Goal: Information Seeking & Learning: Learn about a topic

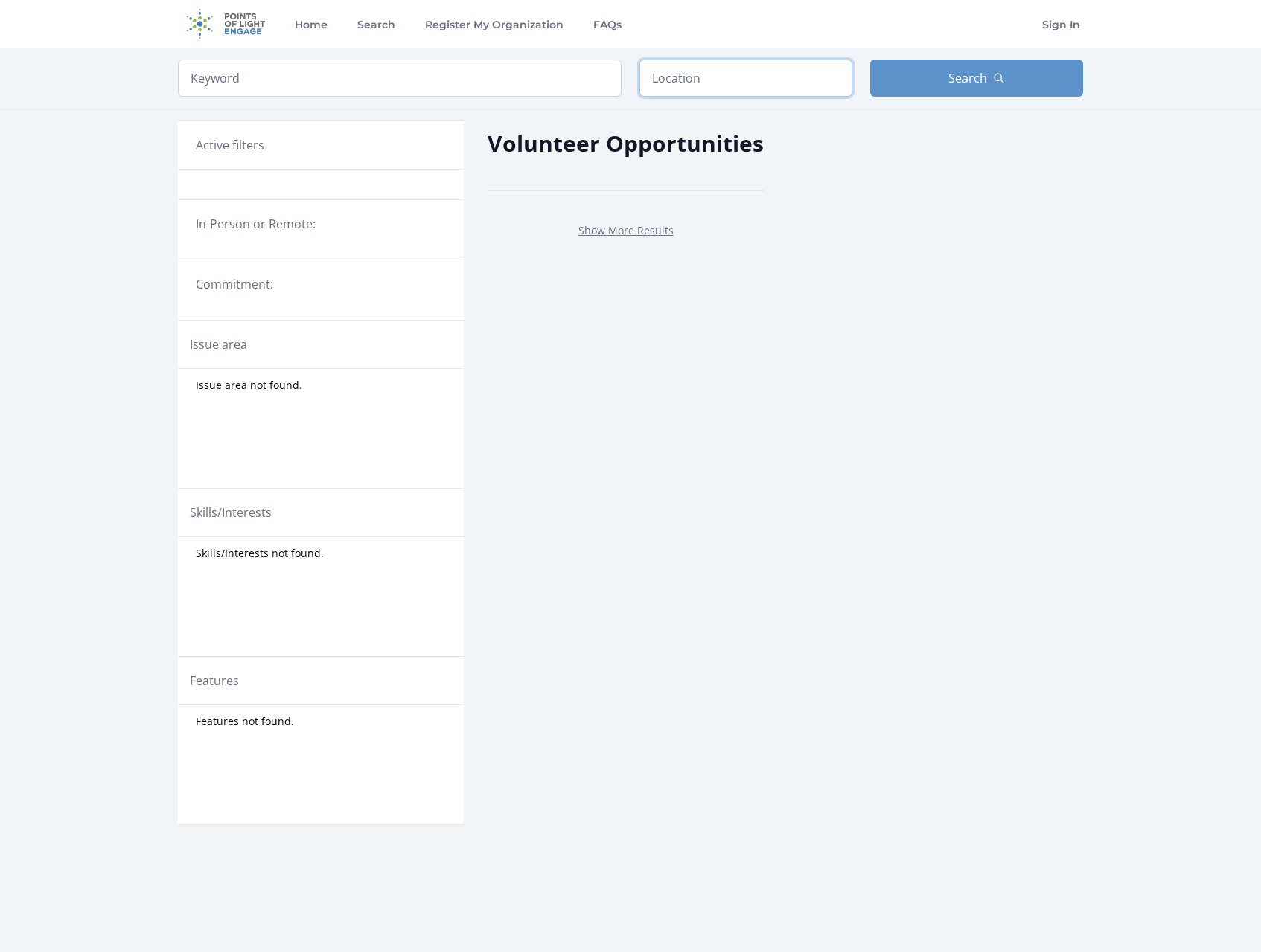
click at [688, 74] on input "text" at bounding box center [746, 78] width 213 height 37
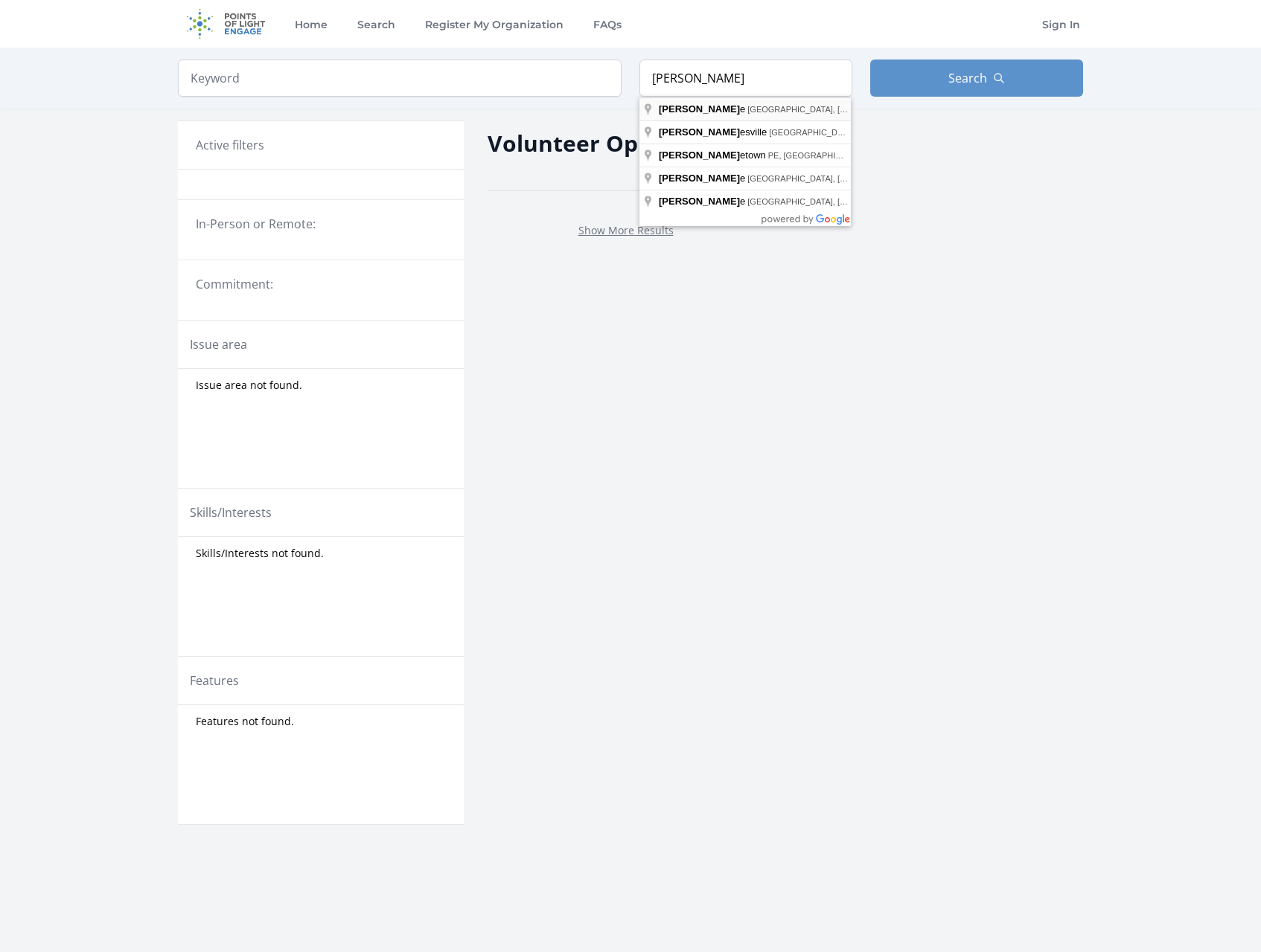
type input "[GEOGRAPHIC_DATA], [GEOGRAPHIC_DATA], [GEOGRAPHIC_DATA]"
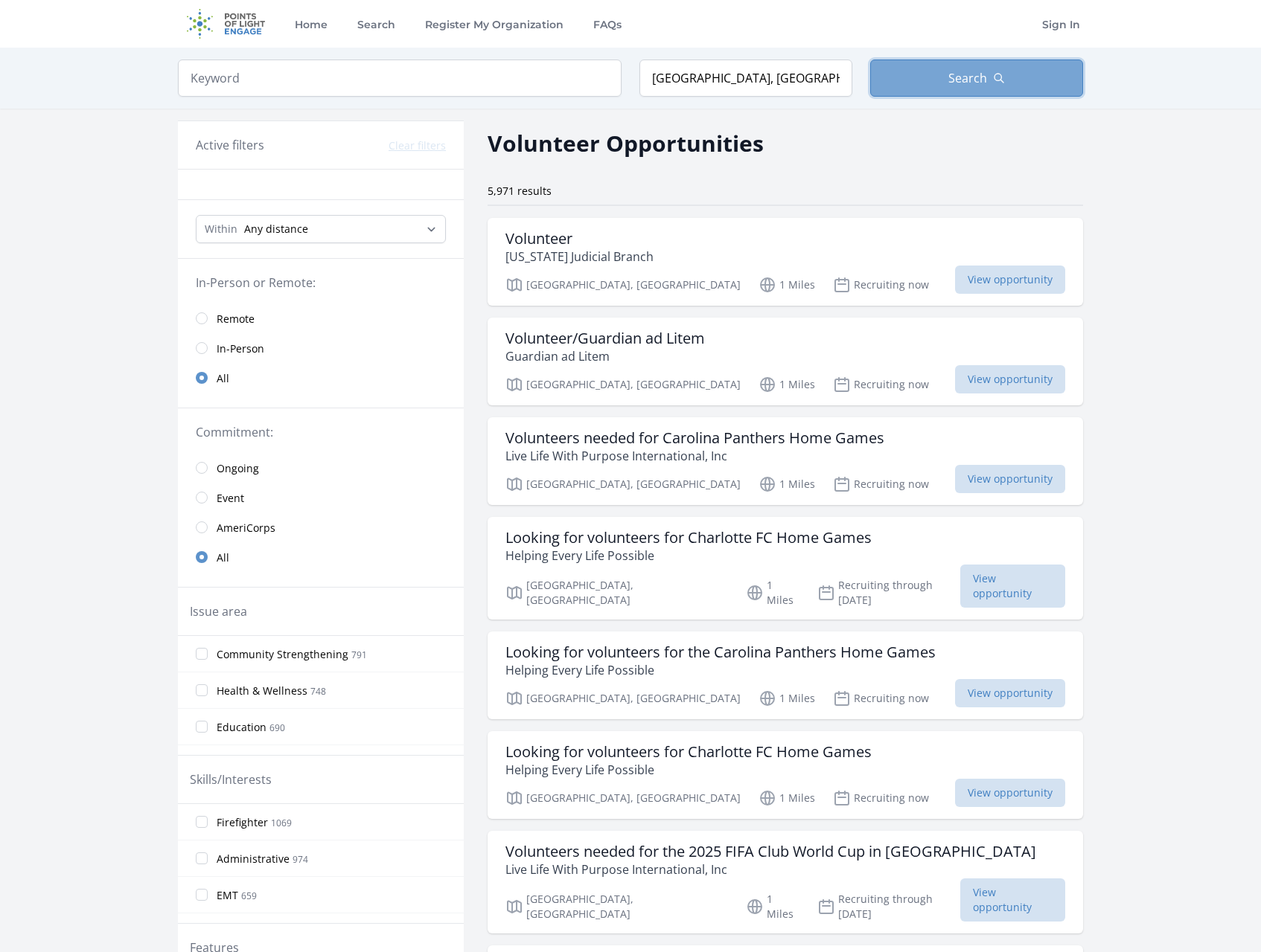
click at [980, 74] on span "Search" at bounding box center [967, 77] width 39 height 17
click at [562, 241] on h3 "Volunteer" at bounding box center [580, 238] width 148 height 17
click at [1008, 278] on span "View opportunity" at bounding box center [1010, 279] width 110 height 28
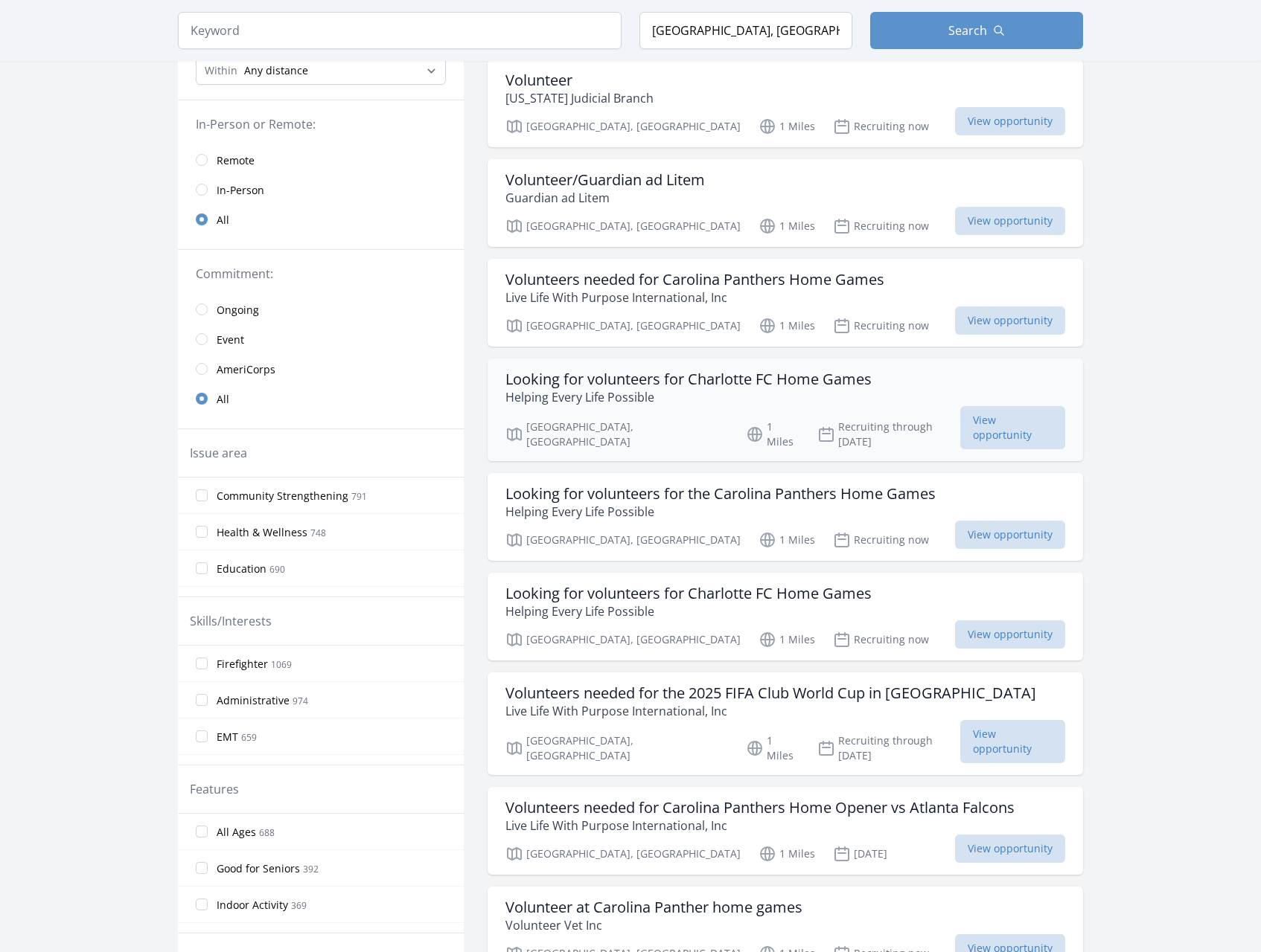
scroll to position [157, 0]
click at [1005, 427] on span "View opportunity" at bounding box center [1012, 429] width 105 height 43
click at [1023, 427] on span "View opportunity" at bounding box center [1012, 429] width 105 height 43
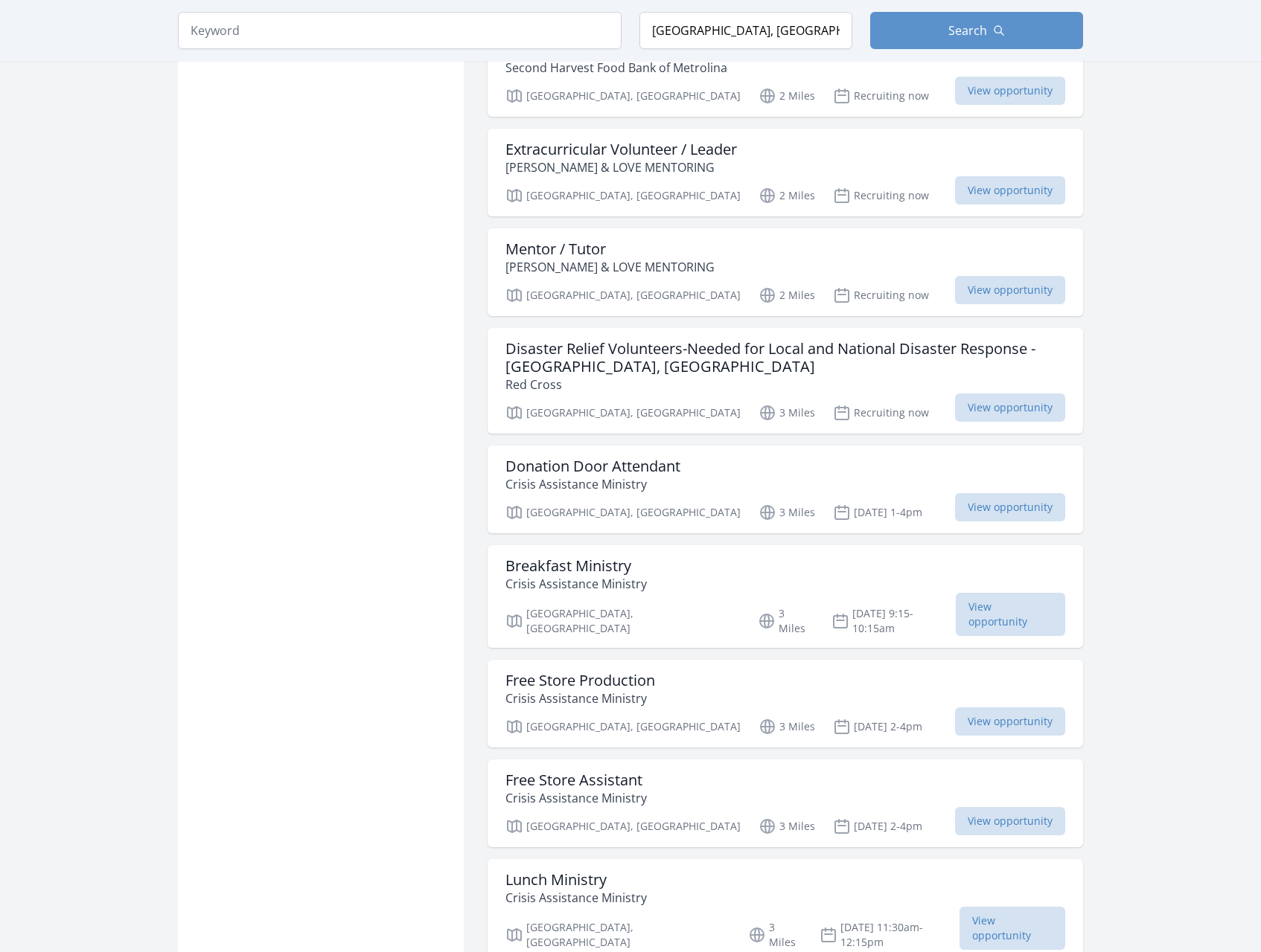
scroll to position [1130, 0]
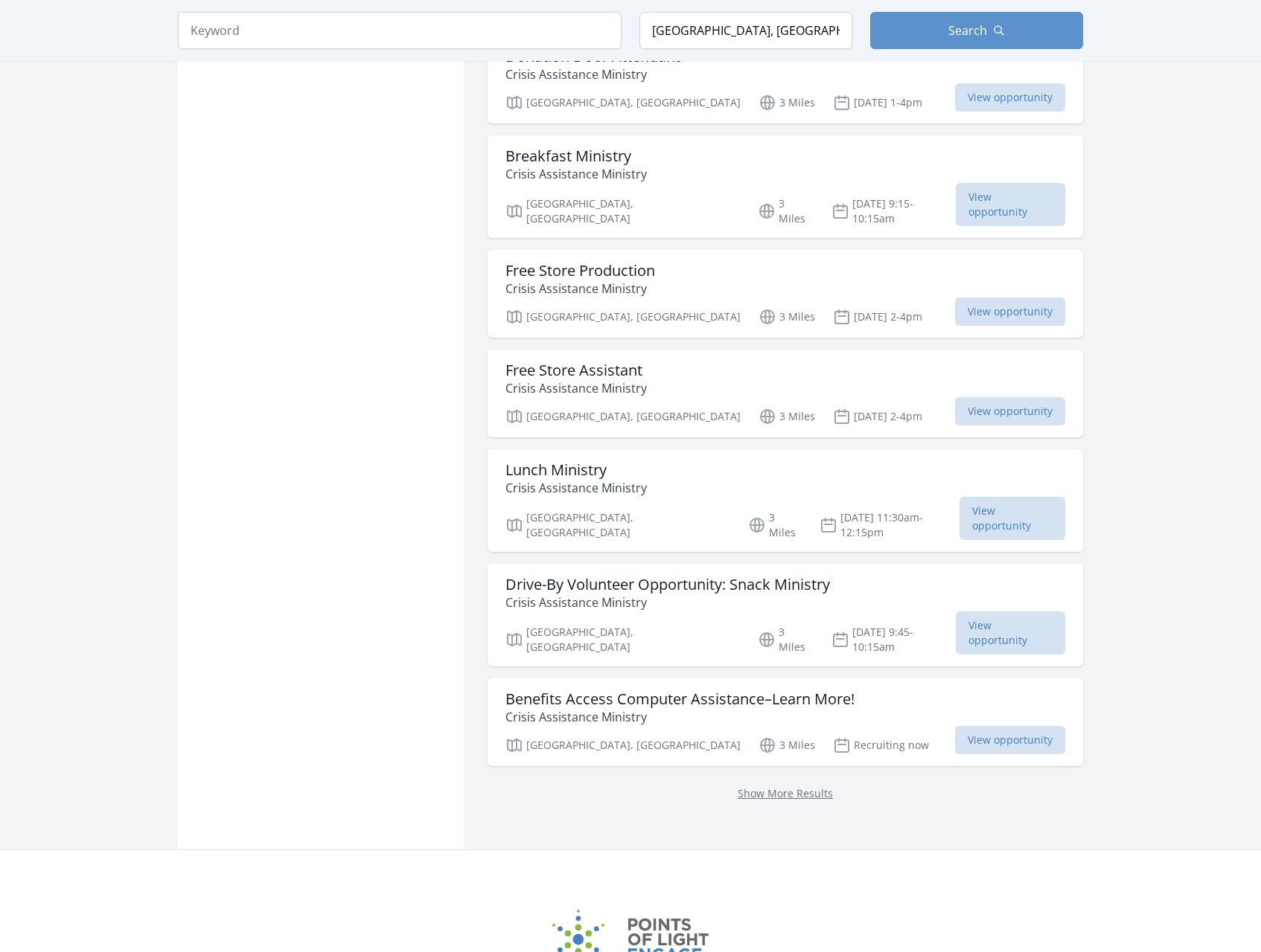
scroll to position [1606, 0]
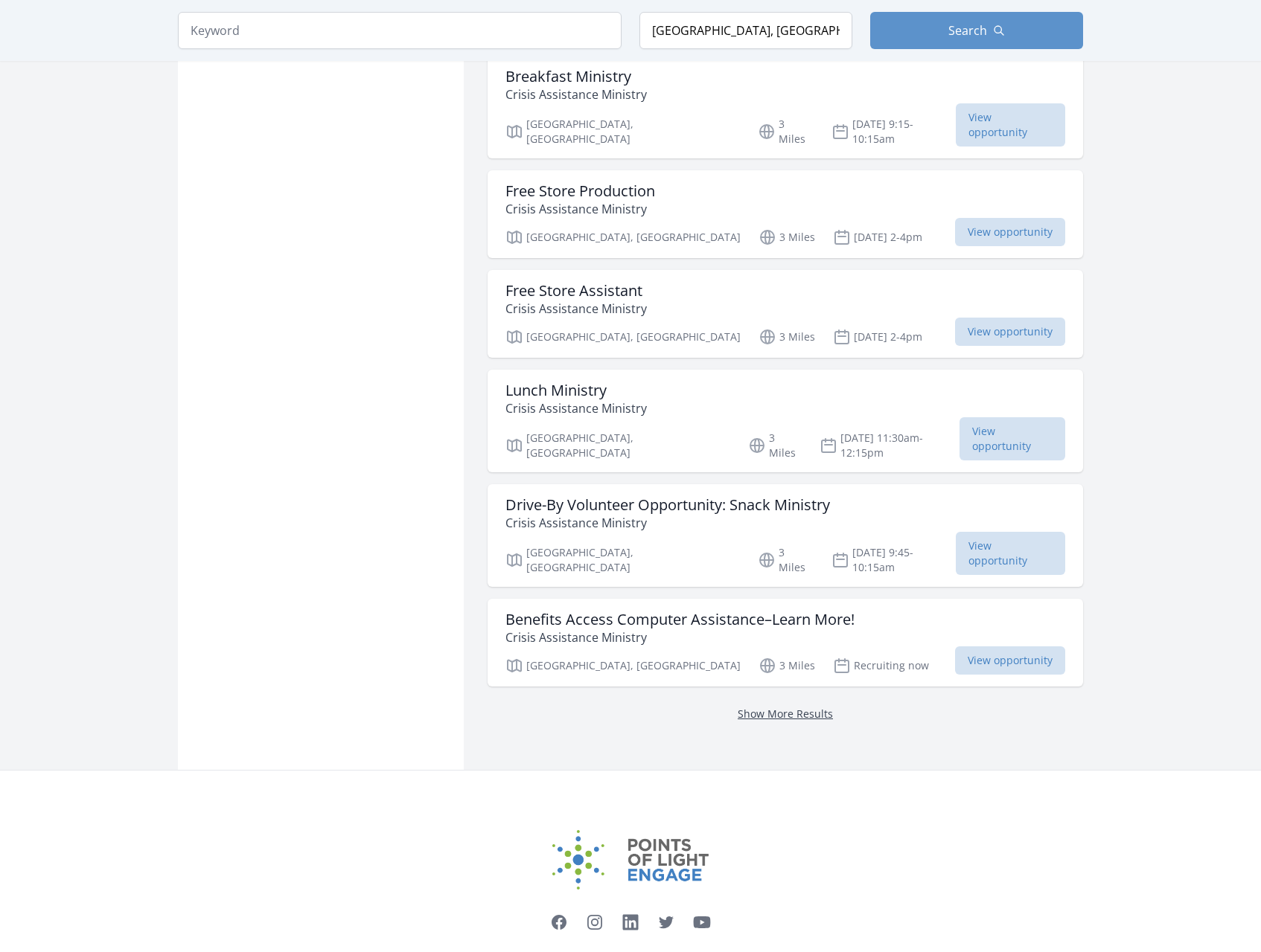
click at [780, 707] on link "Show More Results" at bounding box center [785, 713] width 96 height 14
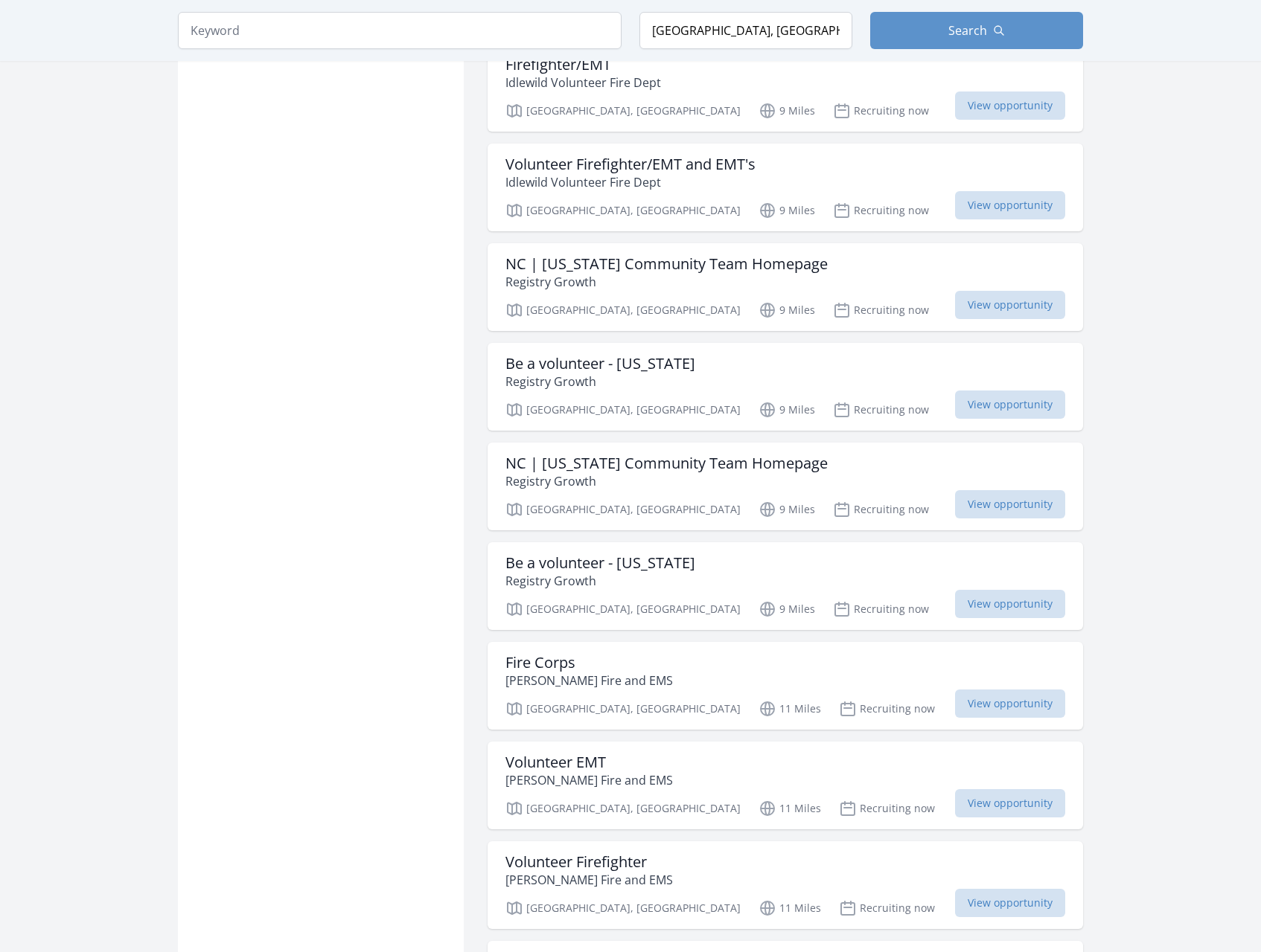
scroll to position [2676, 0]
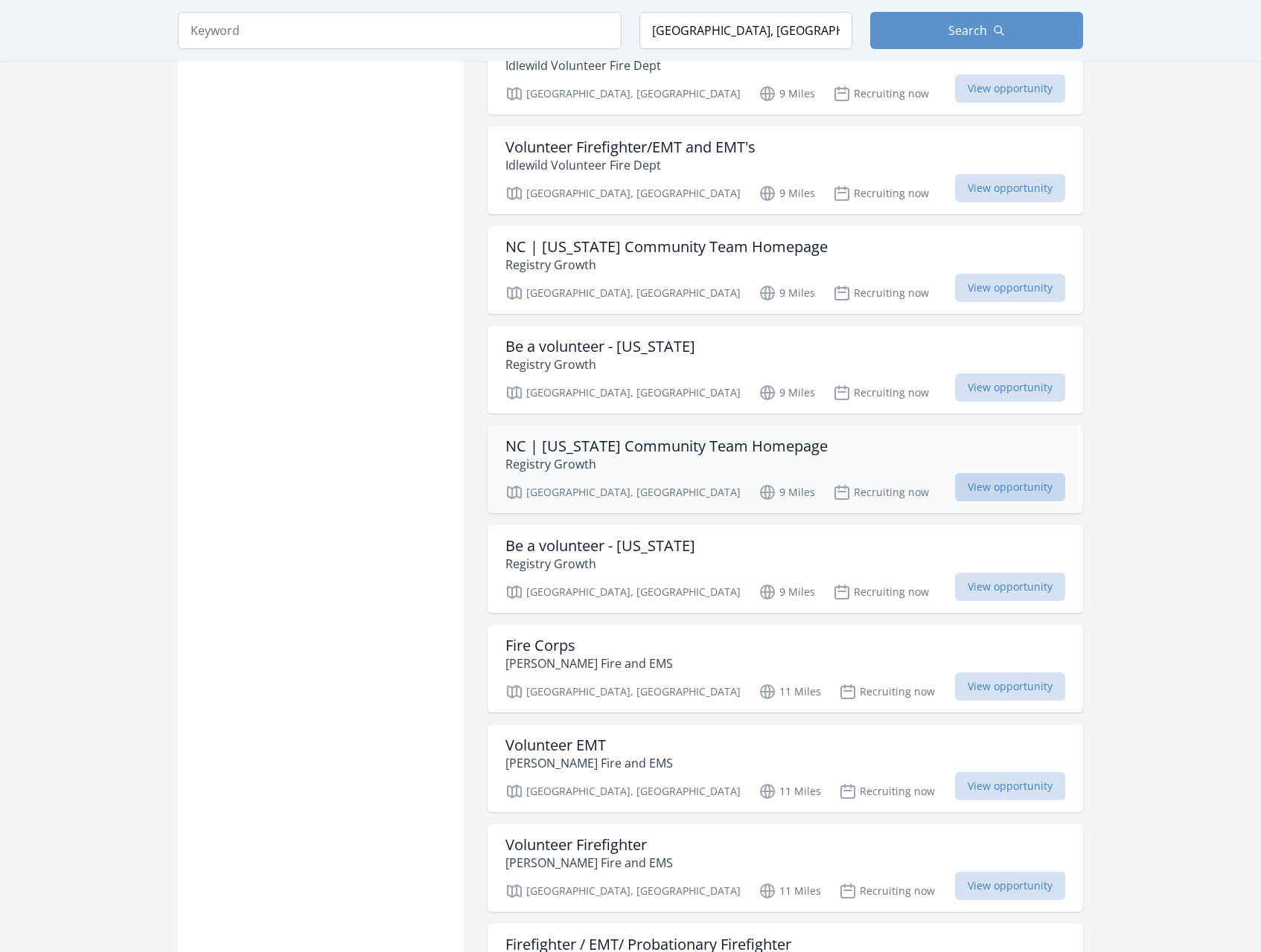
click at [1015, 473] on span "View opportunity" at bounding box center [1010, 487] width 110 height 28
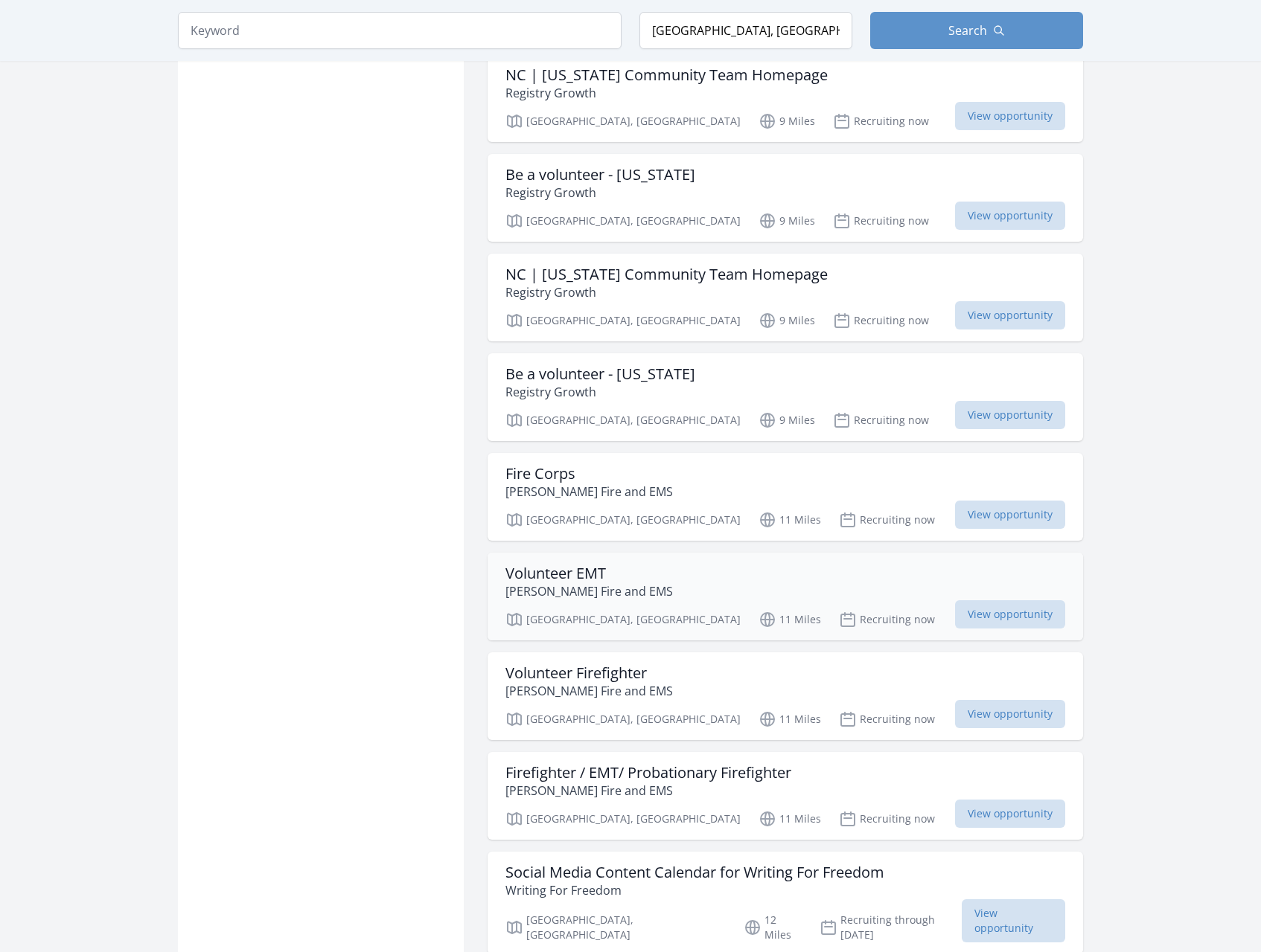
scroll to position [3102, 0]
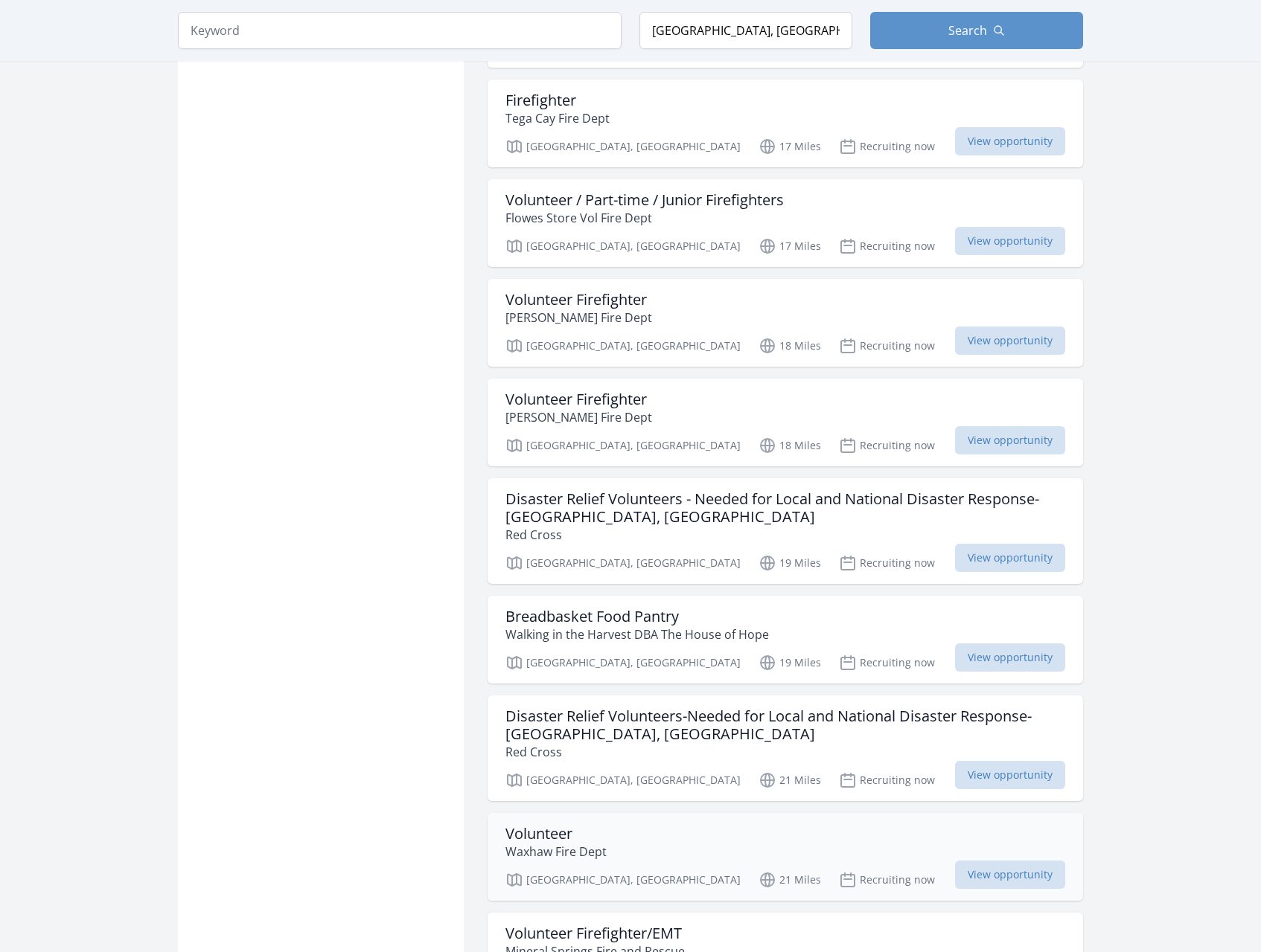
scroll to position [4974, 0]
